Goal: Book appointment/travel/reservation

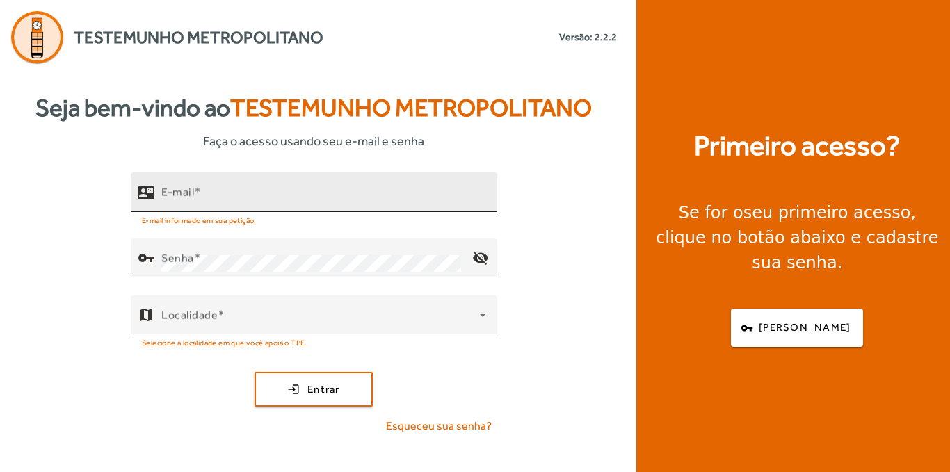
click at [187, 195] on mat-label "E-mail" at bounding box center [177, 192] width 33 height 13
click at [187, 195] on input "E-mail" at bounding box center [323, 198] width 325 height 17
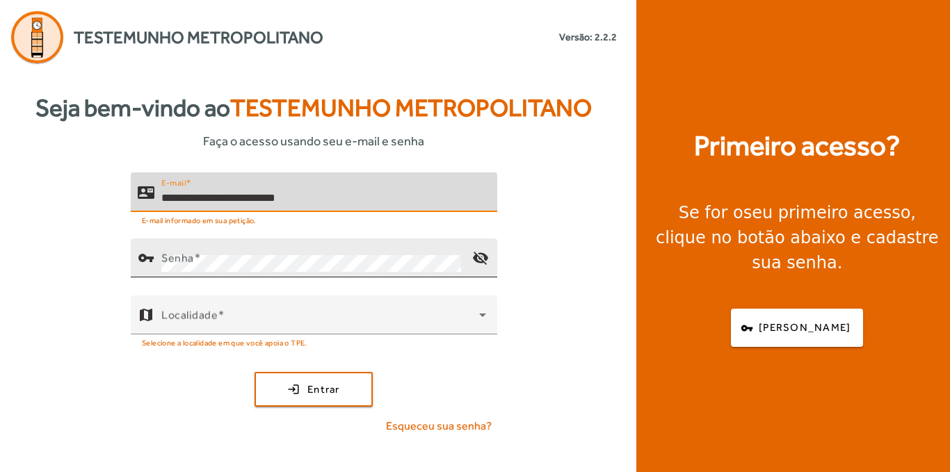
type input "**********"
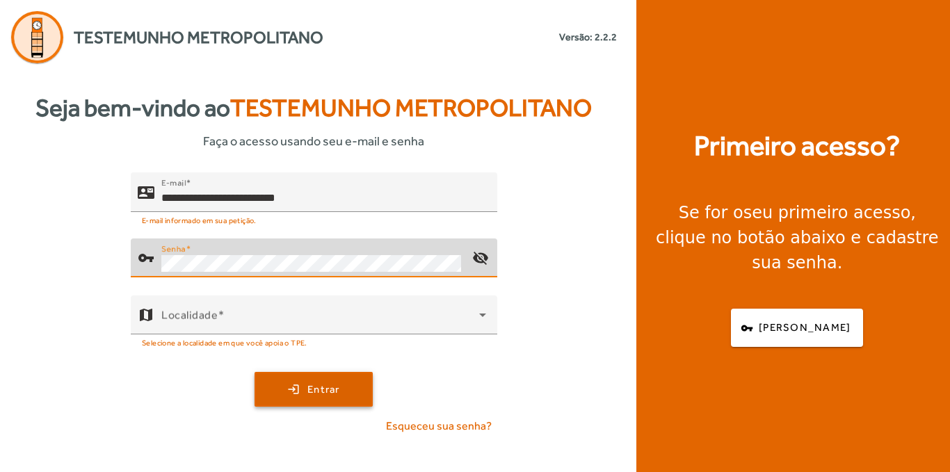
click at [327, 391] on span "Entrar" at bounding box center [323, 390] width 33 height 16
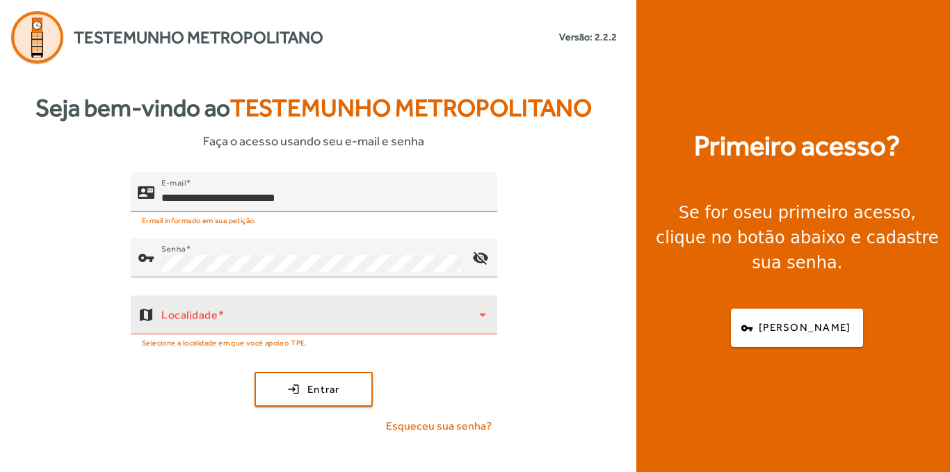
click at [482, 315] on icon at bounding box center [482, 315] width 7 height 3
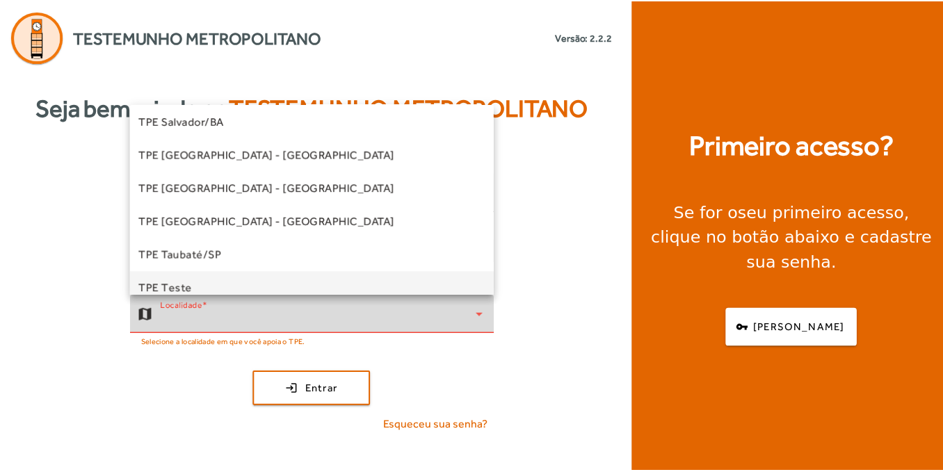
scroll to position [348, 0]
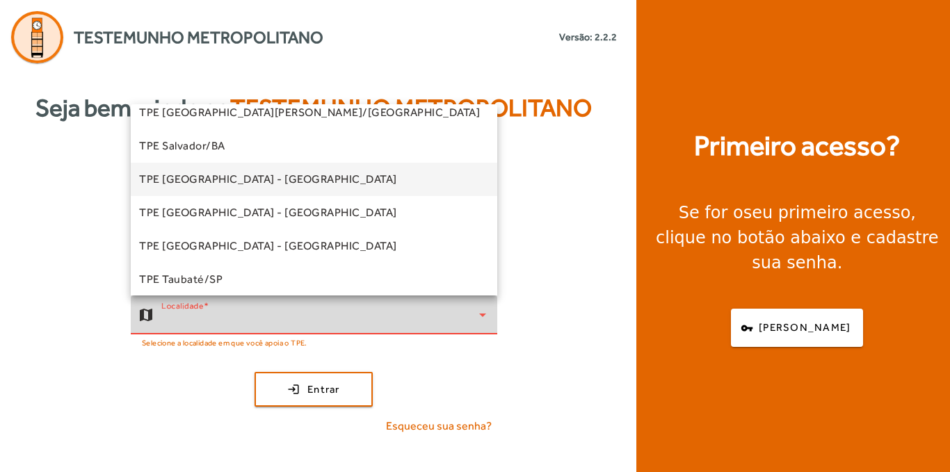
click at [189, 176] on span "TPE [GEOGRAPHIC_DATA] - [GEOGRAPHIC_DATA]" at bounding box center [268, 179] width 258 height 17
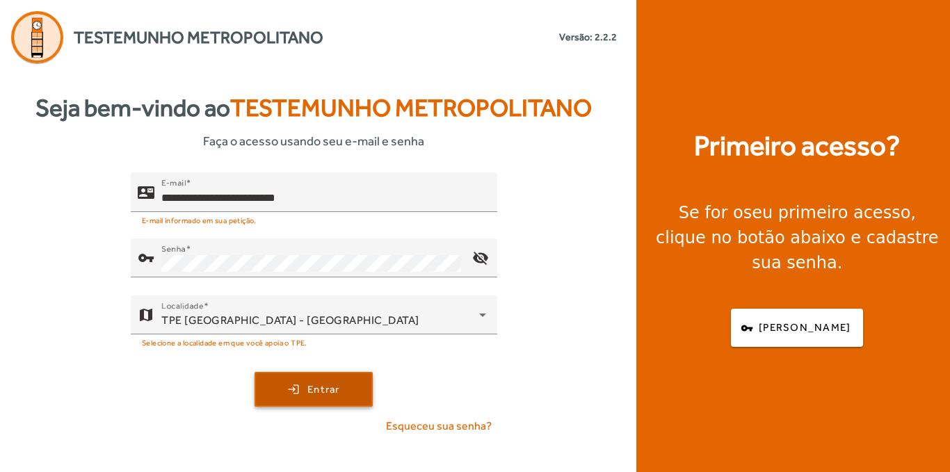
click at [316, 387] on span "Entrar" at bounding box center [323, 390] width 33 height 16
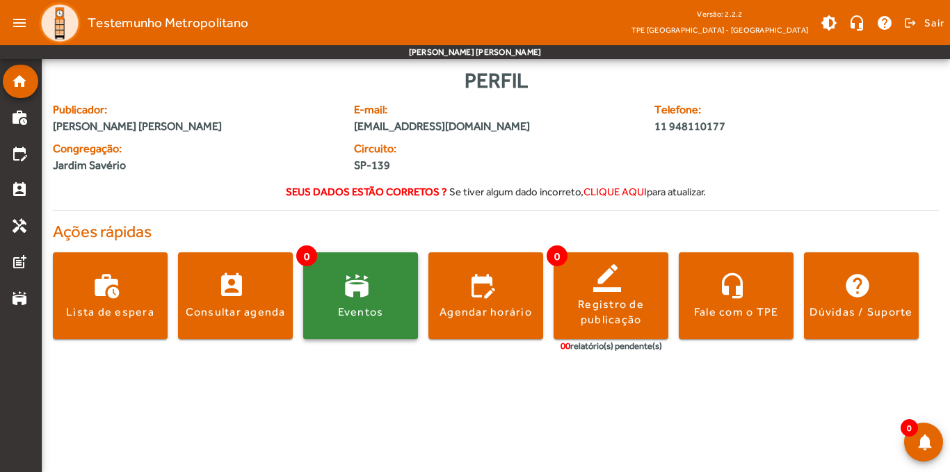
click at [330, 283] on span at bounding box center [360, 296] width 115 height 33
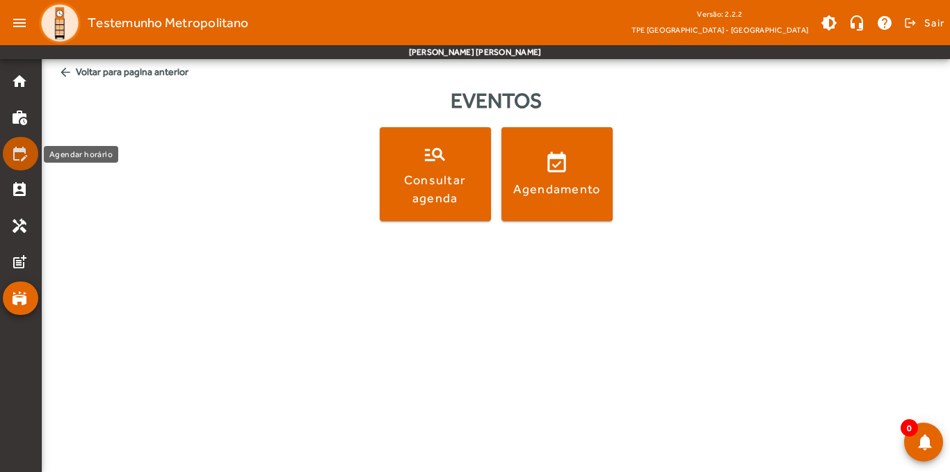
click at [22, 149] on mat-icon "edit_calendar" at bounding box center [19, 153] width 17 height 17
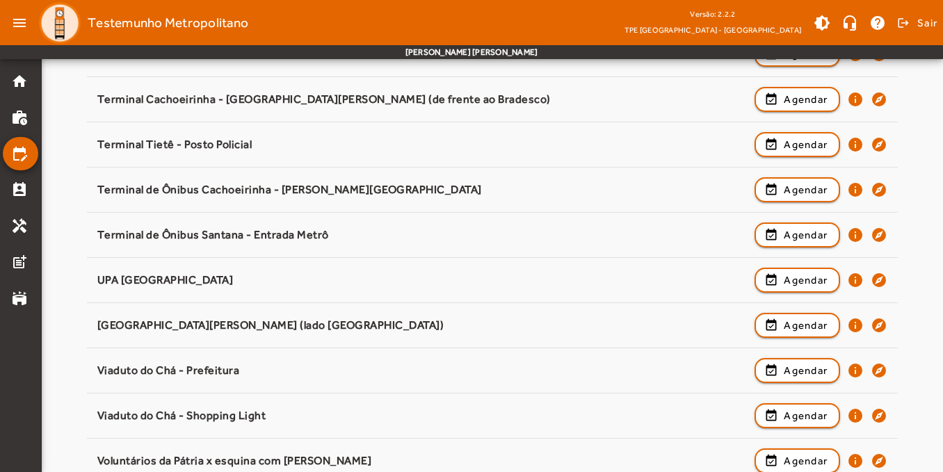
scroll to position [1840, 0]
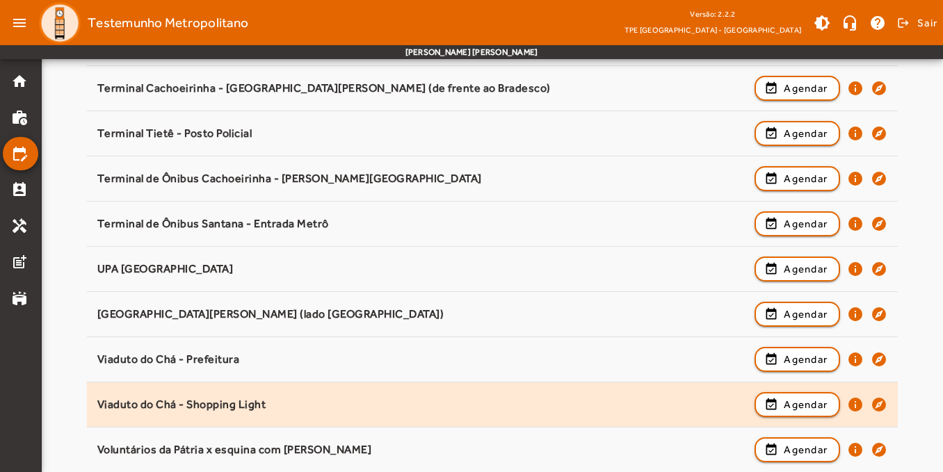
click at [200, 401] on div "Viaduto do Chá - Shopping Light" at bounding box center [422, 405] width 651 height 15
click at [806, 401] on span "Agendar" at bounding box center [806, 404] width 44 height 17
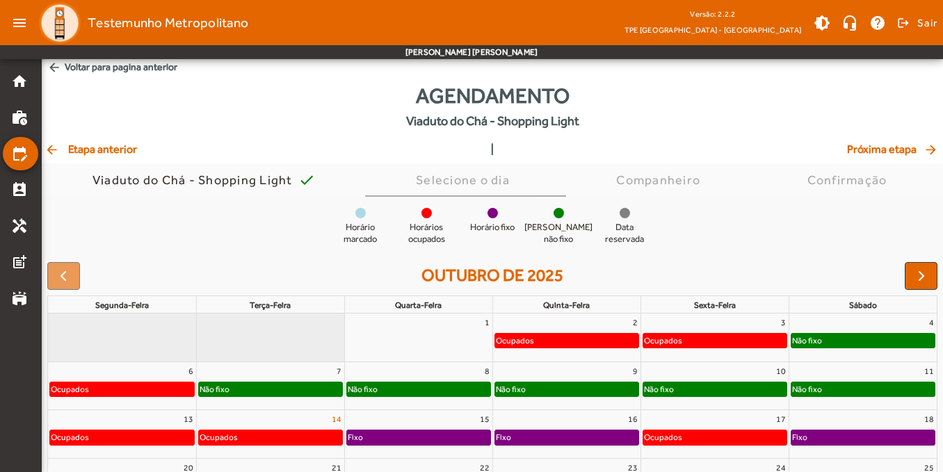
scroll to position [0, 0]
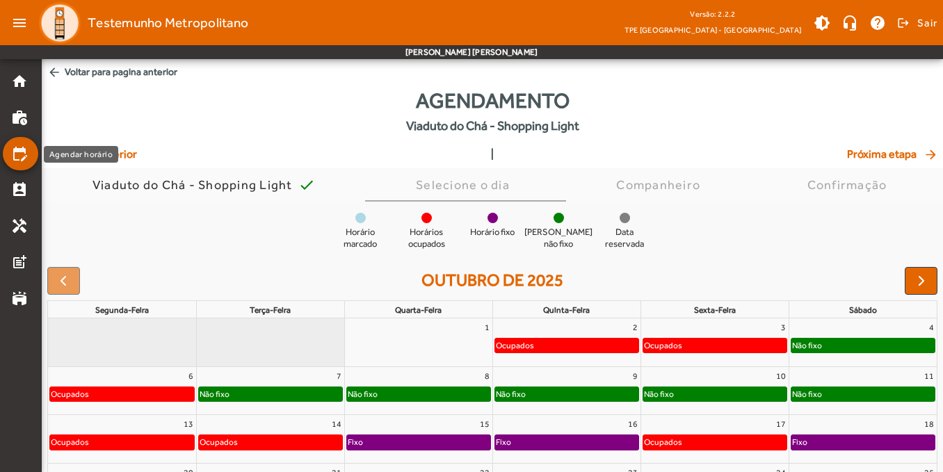
click at [17, 152] on mat-icon "edit_calendar" at bounding box center [19, 153] width 17 height 17
click at [52, 72] on mat-icon "arrow_back" at bounding box center [54, 72] width 14 height 14
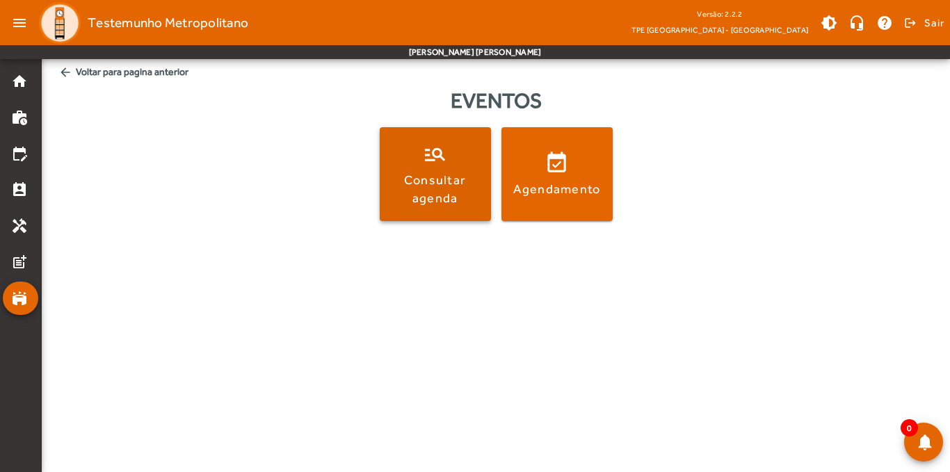
click at [434, 173] on div "Consultar agenda" at bounding box center [435, 188] width 106 height 35
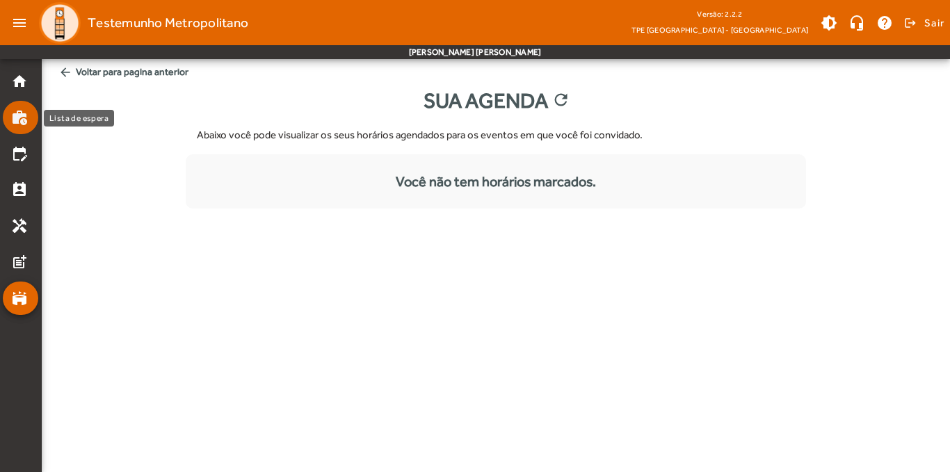
click at [12, 115] on mat-icon "work_history" at bounding box center [19, 117] width 17 height 17
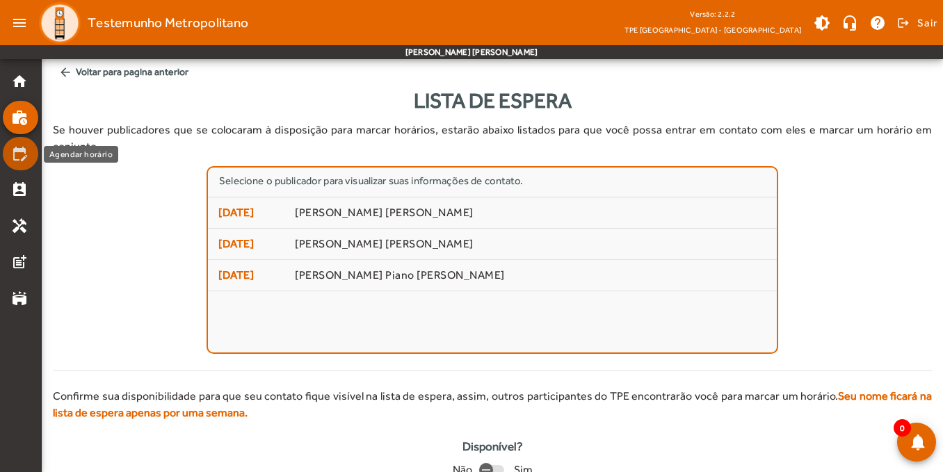
click at [16, 153] on mat-icon "edit_calendar" at bounding box center [19, 153] width 17 height 17
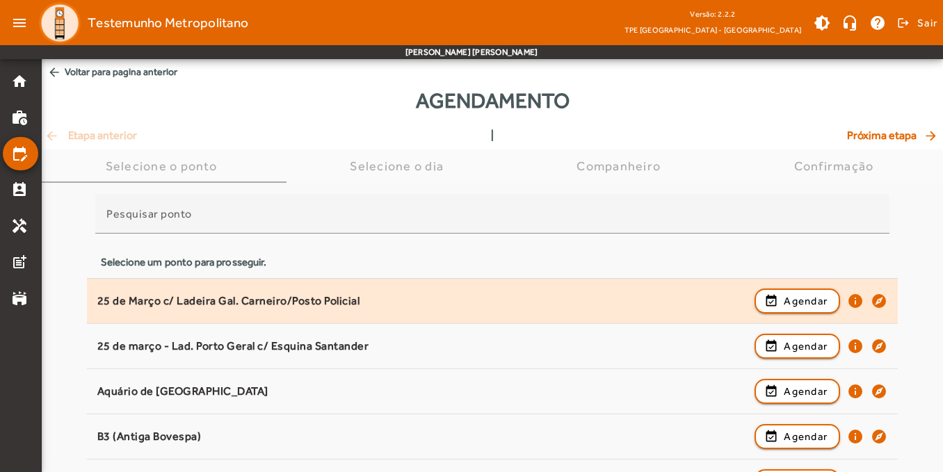
click at [257, 295] on div "25 de Março c/ Ladeira Gal. Carneiro/Posto Policial" at bounding box center [422, 301] width 651 height 15
click at [807, 300] on span "Agendar" at bounding box center [806, 301] width 44 height 17
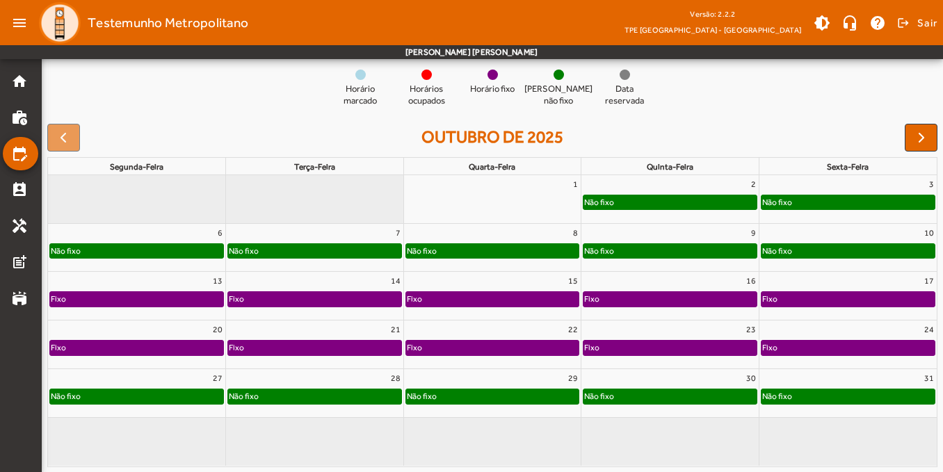
scroll to position [144, 0]
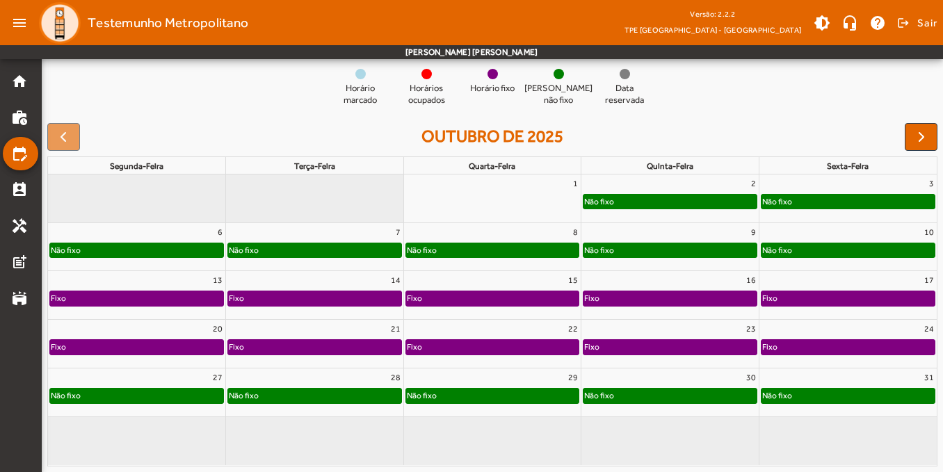
click at [490, 76] on div at bounding box center [492, 74] width 10 height 10
click at [560, 74] on div at bounding box center [559, 74] width 10 height 10
click at [18, 191] on mat-icon "perm_contact_calendar" at bounding box center [19, 189] width 17 height 17
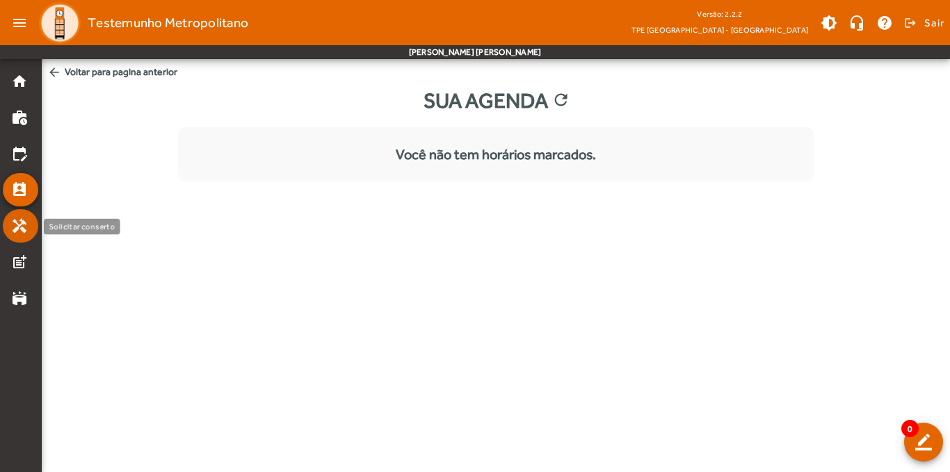
click at [15, 227] on mat-icon "handyman" at bounding box center [19, 226] width 17 height 17
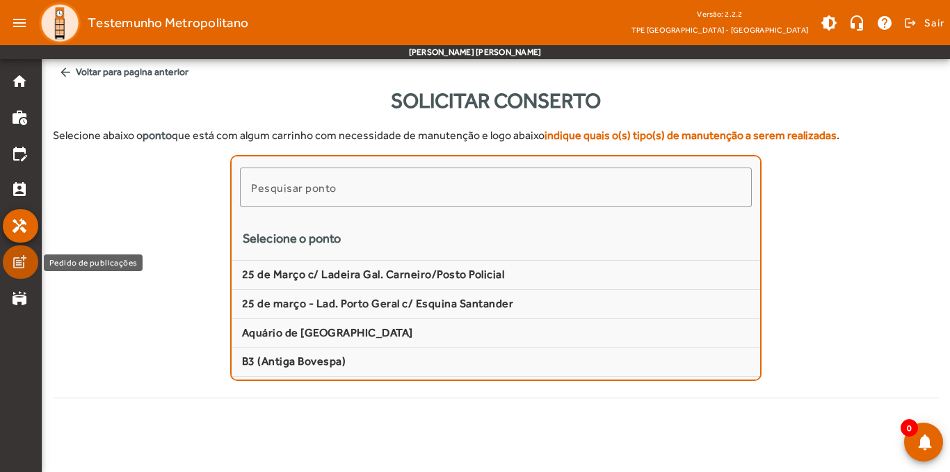
click at [19, 262] on mat-icon "post_add" at bounding box center [19, 262] width 17 height 17
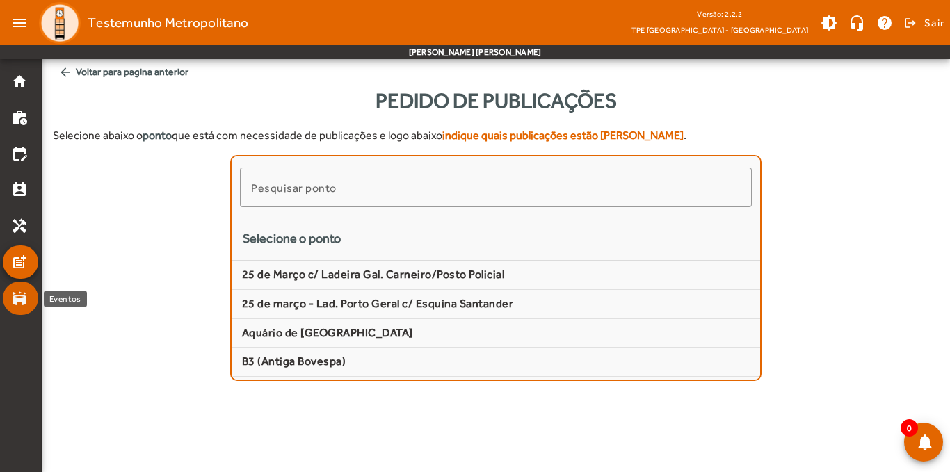
click at [20, 296] on mat-icon "stadium" at bounding box center [19, 298] width 17 height 17
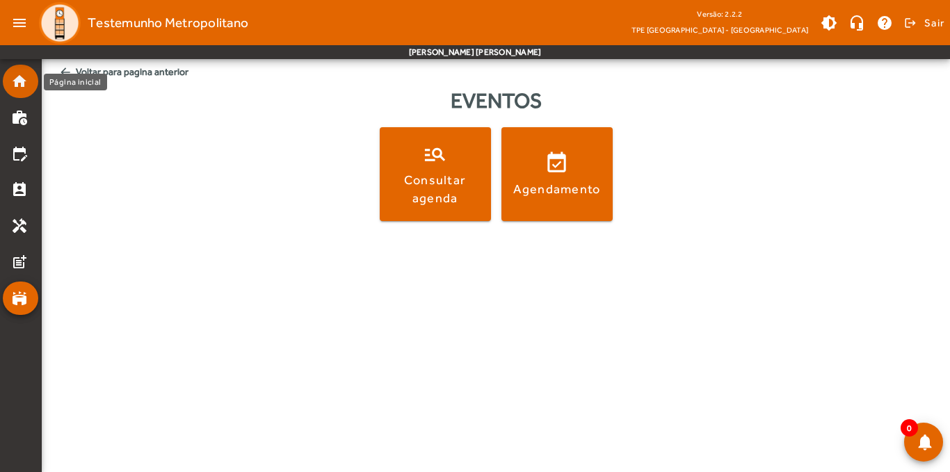
click at [18, 80] on mat-icon "home" at bounding box center [19, 81] width 17 height 17
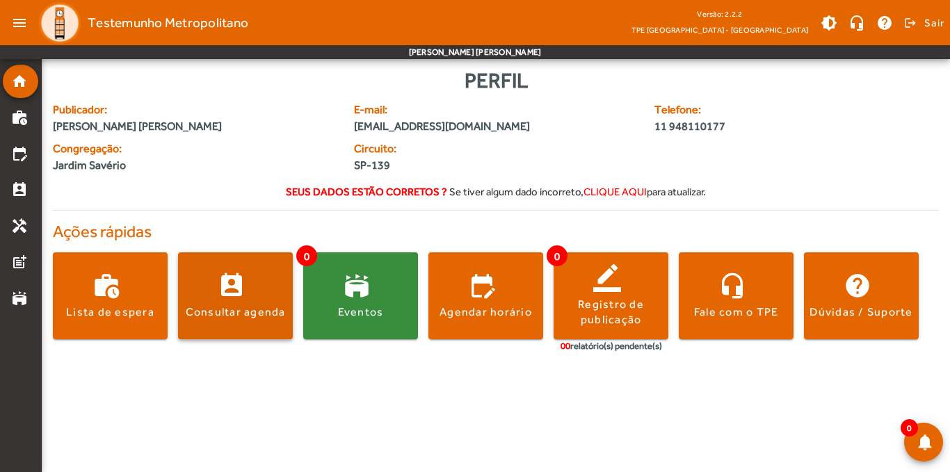
click at [232, 285] on span at bounding box center [235, 296] width 115 height 33
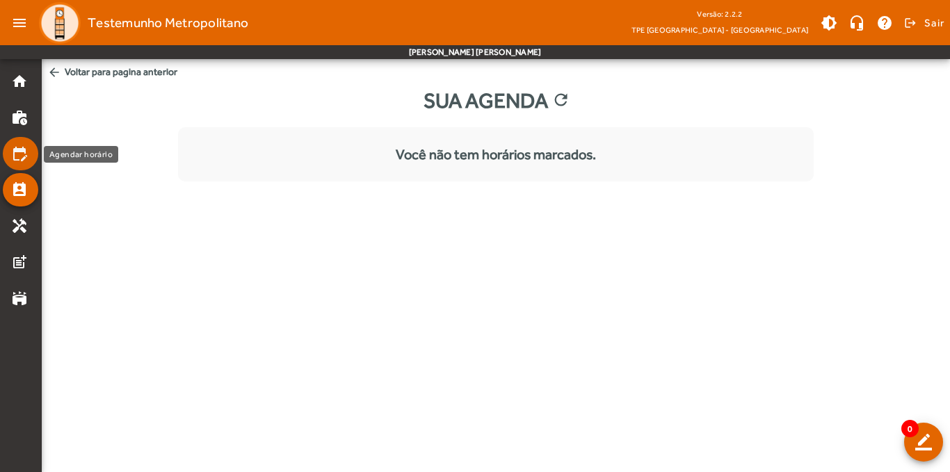
click at [18, 156] on mat-icon "edit_calendar" at bounding box center [19, 153] width 17 height 17
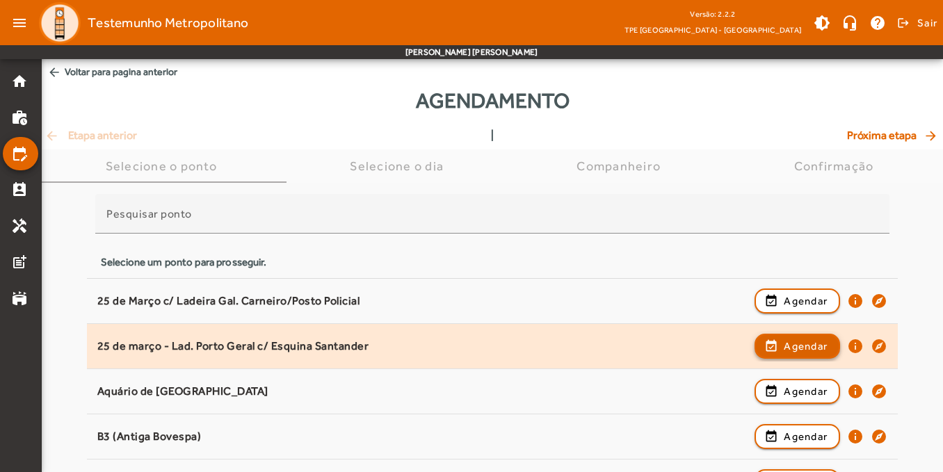
click at [807, 343] on span "Agendar" at bounding box center [806, 346] width 44 height 17
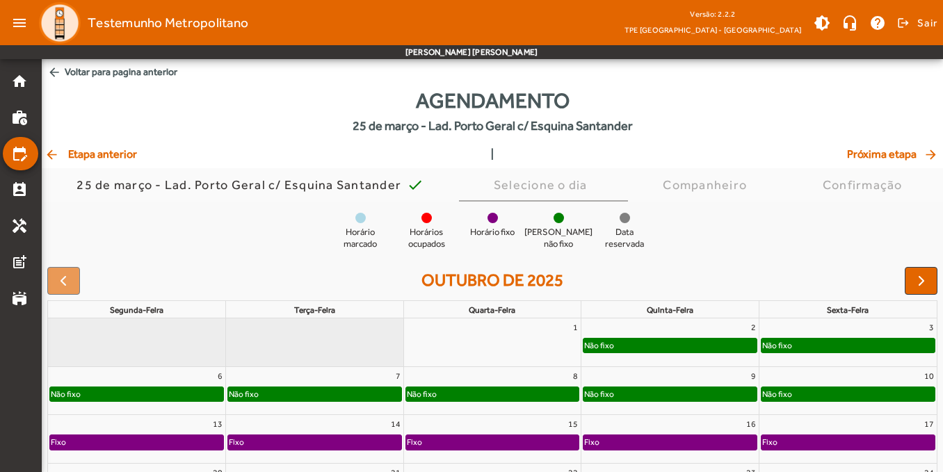
click at [52, 154] on mat-icon "arrow_back" at bounding box center [53, 154] width 17 height 14
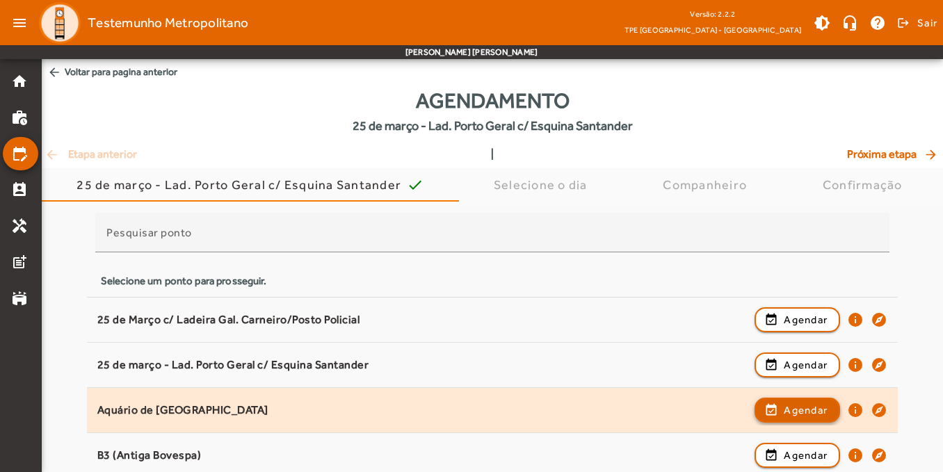
click at [802, 407] on span "Agendar" at bounding box center [806, 410] width 44 height 17
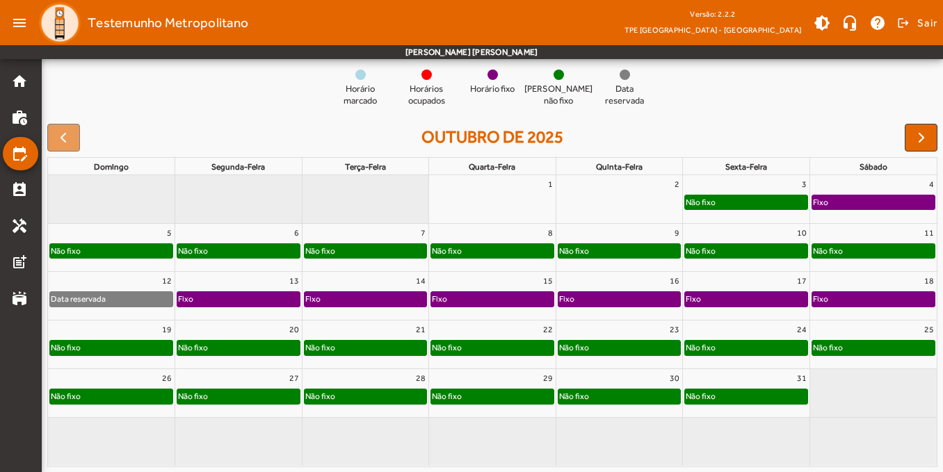
scroll to position [144, 0]
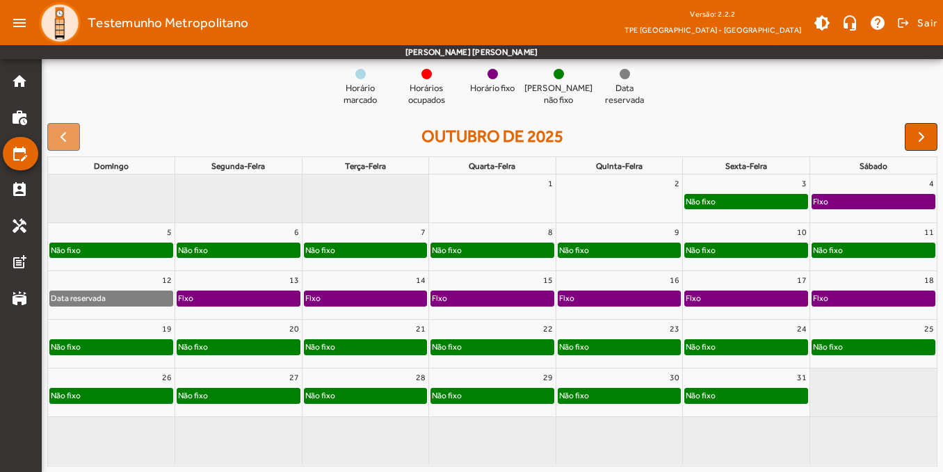
click at [68, 134] on div at bounding box center [63, 137] width 33 height 28
click at [63, 136] on div at bounding box center [63, 137] width 33 height 28
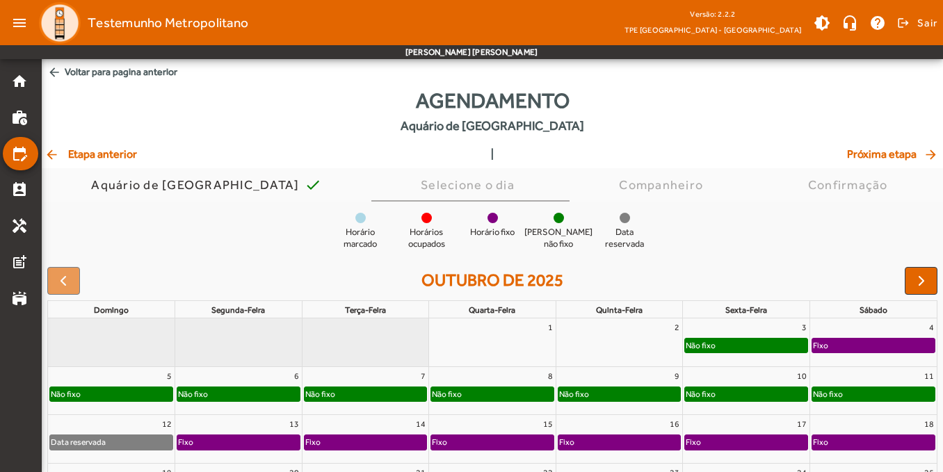
click at [49, 155] on mat-icon "arrow_back" at bounding box center [53, 154] width 17 height 14
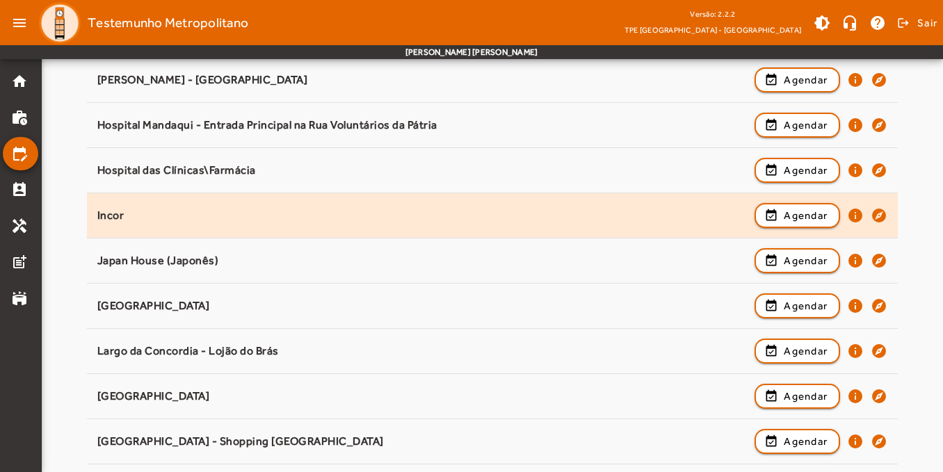
scroll to position [626, 0]
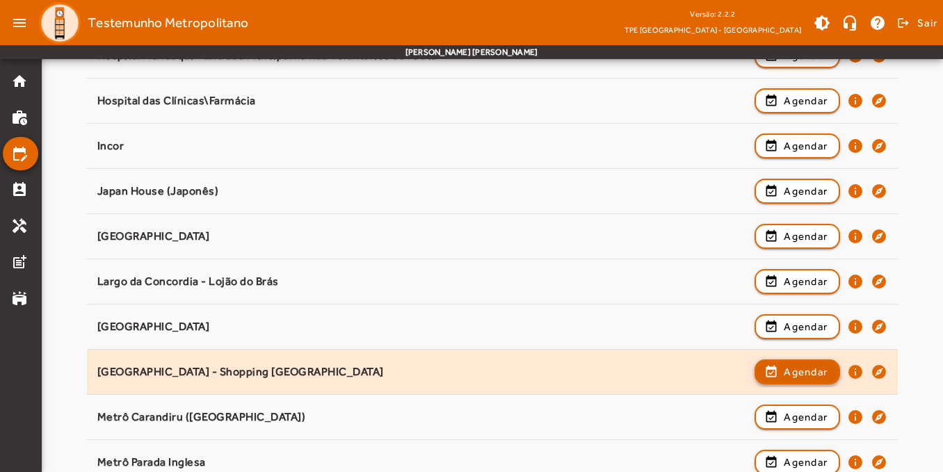
click at [807, 371] on span "Agendar" at bounding box center [806, 372] width 44 height 17
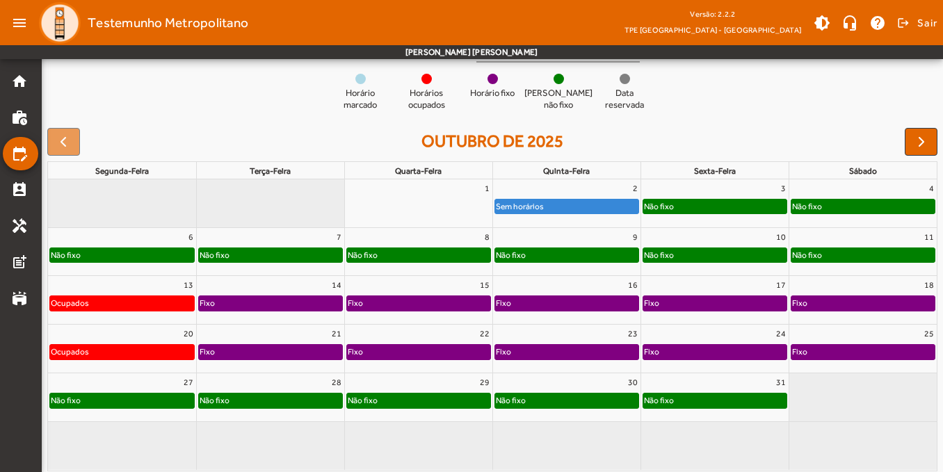
scroll to position [144, 0]
